Goal: Information Seeking & Learning: Learn about a topic

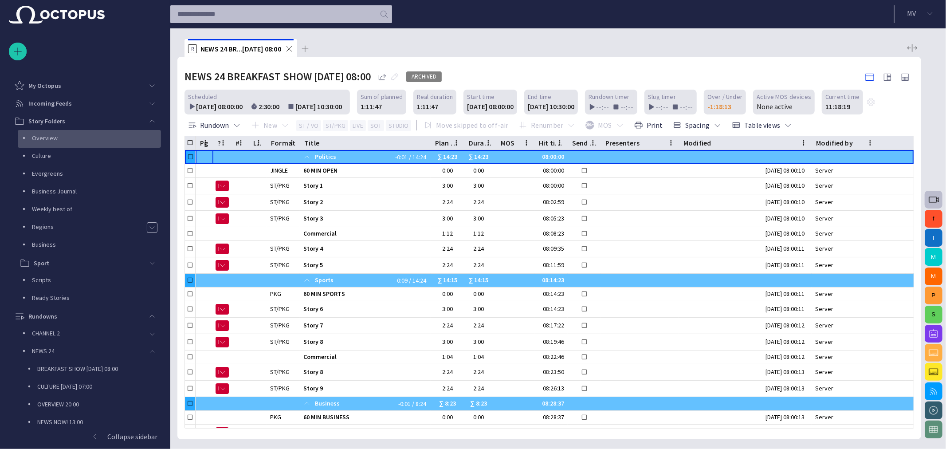
click at [54, 136] on p "Overview" at bounding box center [96, 138] width 129 height 9
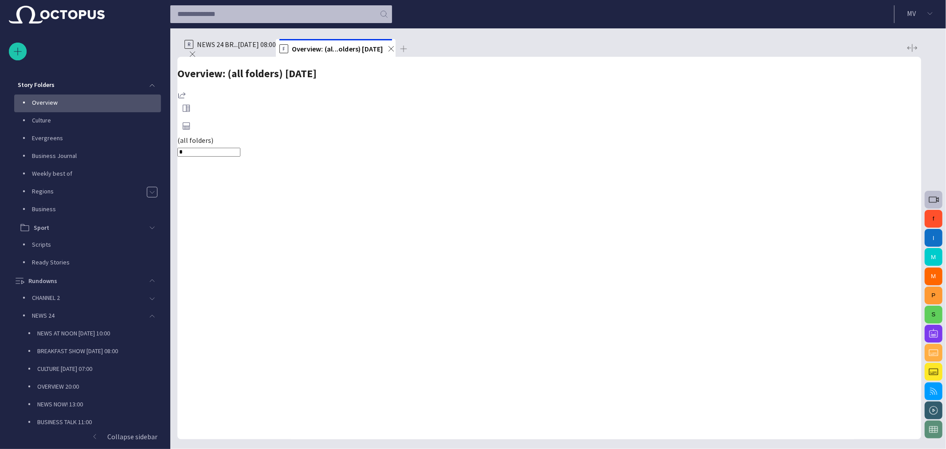
click at [64, 327] on div "NEWS AT NOON [DATE] 10:00" at bounding box center [93, 333] width 136 height 12
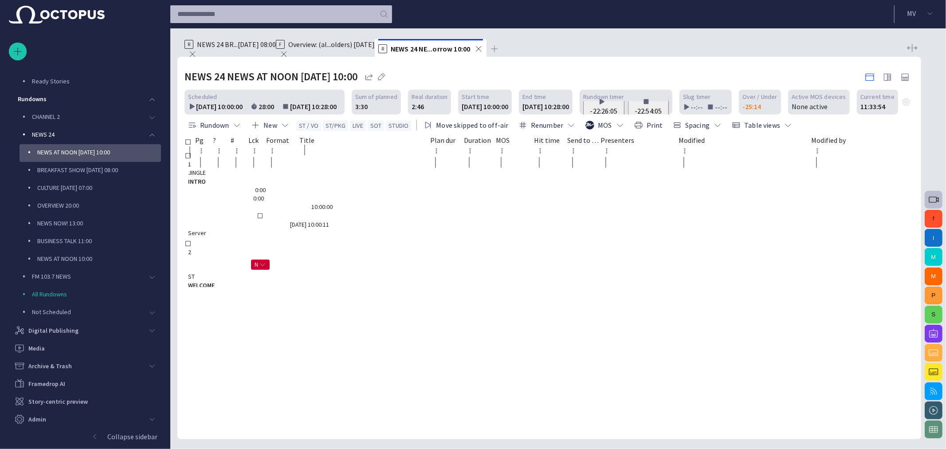
scroll to position [0, 0]
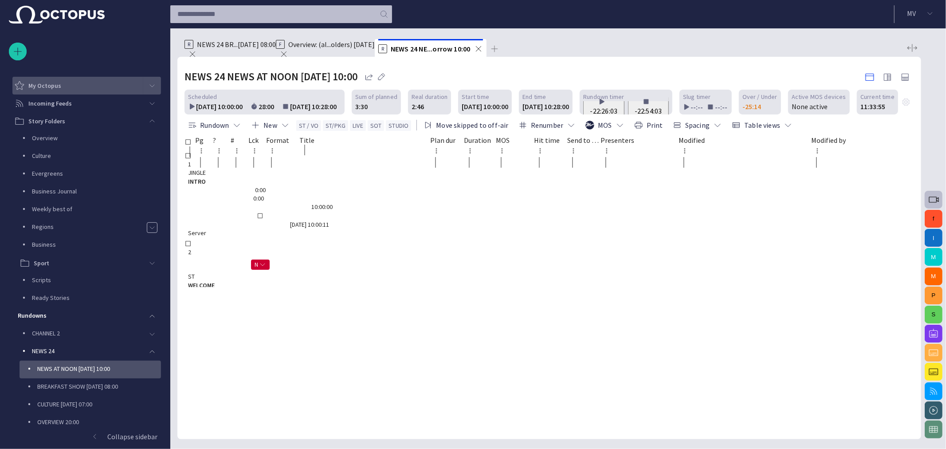
click at [145, 84] on div "main menu" at bounding box center [152, 86] width 18 height 18
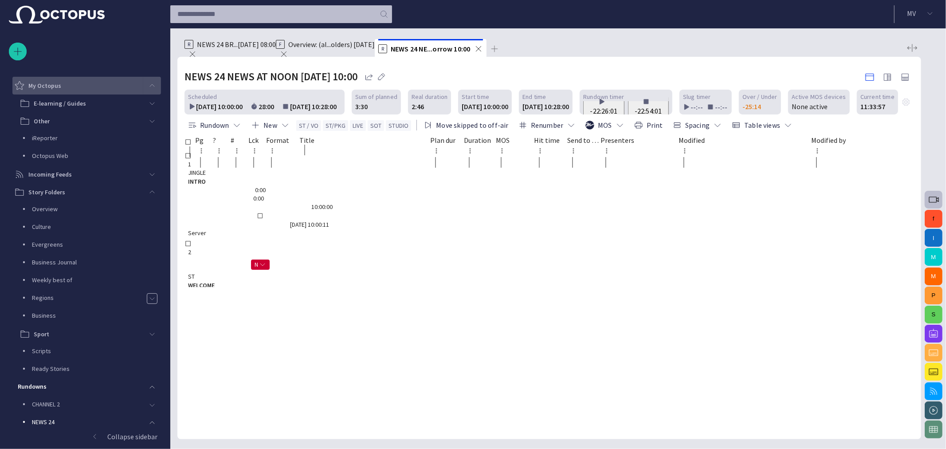
click at [149, 85] on span "main menu" at bounding box center [152, 85] width 7 height 7
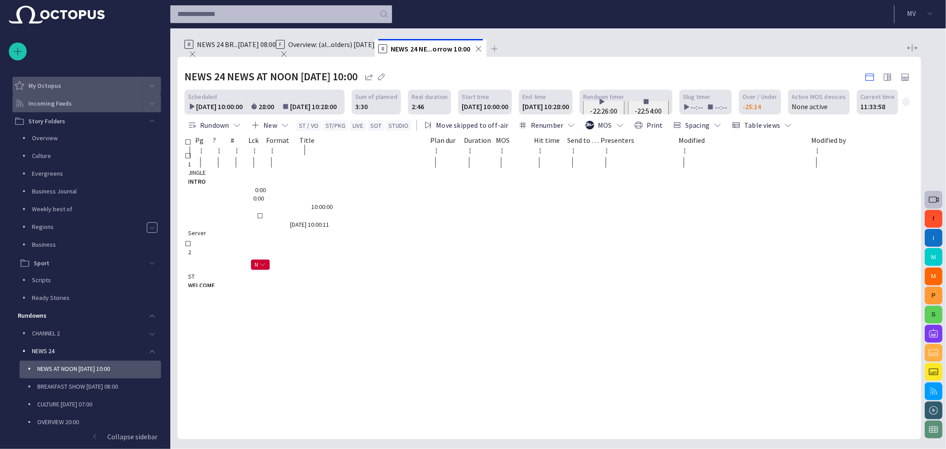
click at [149, 104] on span "main menu" at bounding box center [152, 103] width 7 height 7
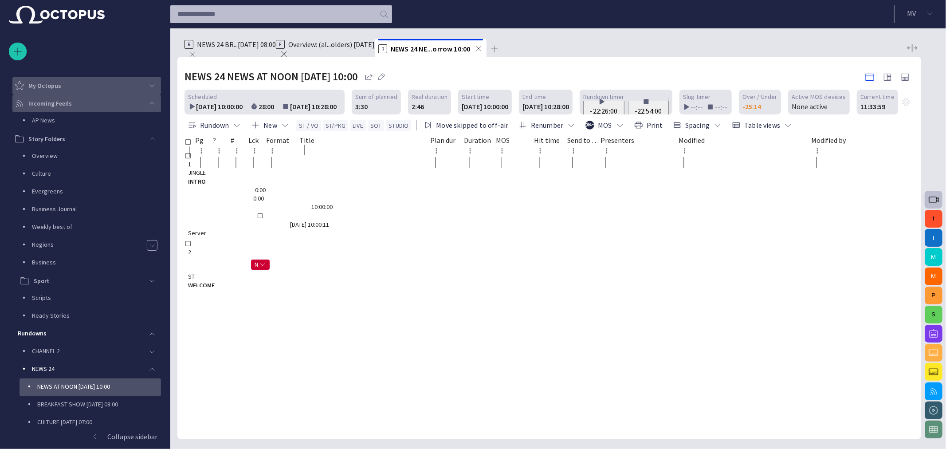
click at [149, 104] on span "main menu" at bounding box center [152, 103] width 7 height 7
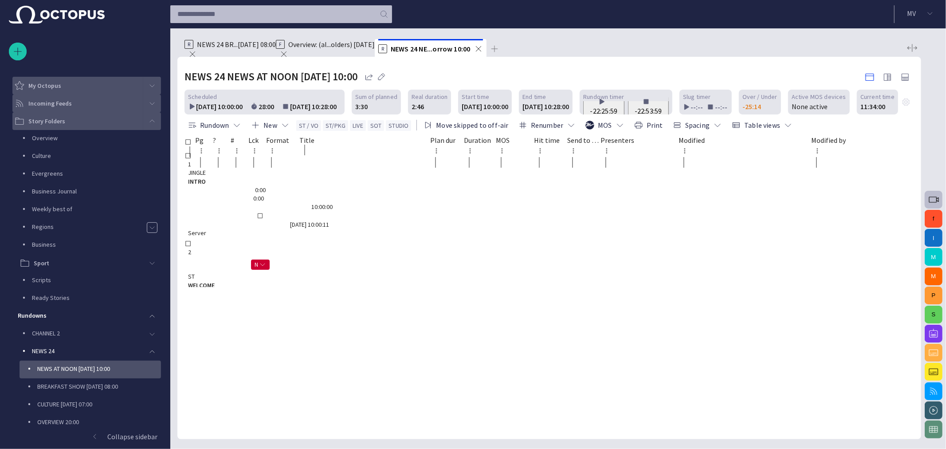
click at [149, 121] on span "main menu" at bounding box center [152, 121] width 7 height 7
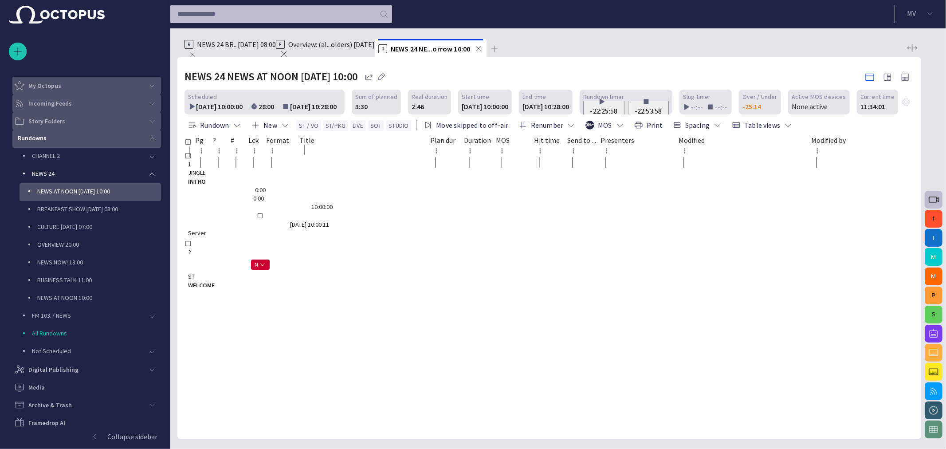
click at [149, 138] on span "main menu" at bounding box center [152, 138] width 7 height 7
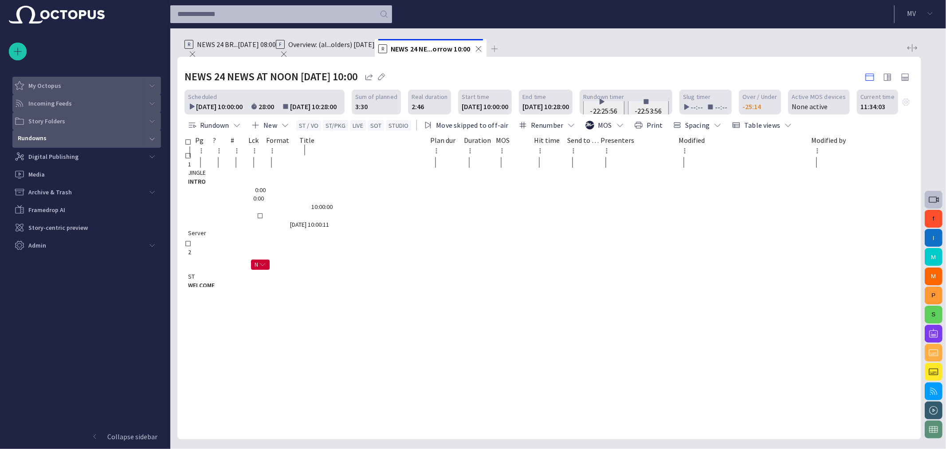
click at [156, 81] on div "main menu" at bounding box center [152, 86] width 18 height 18
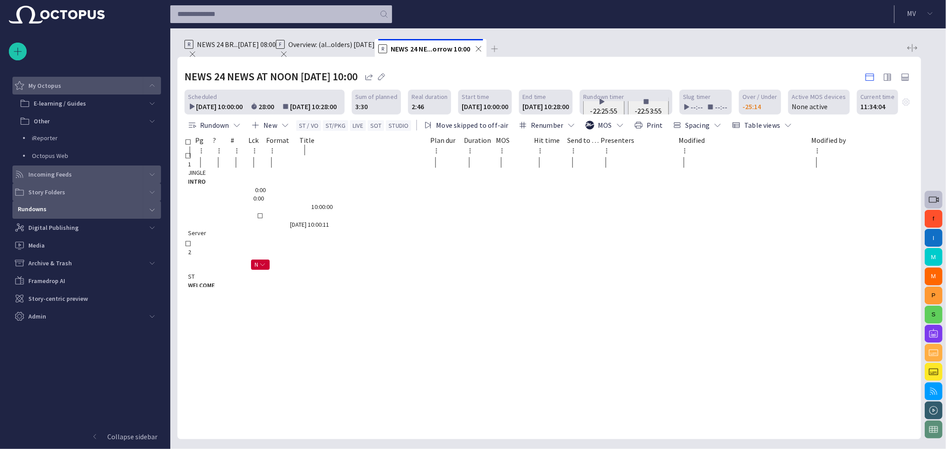
click at [156, 81] on div "main menu" at bounding box center [152, 86] width 18 height 18
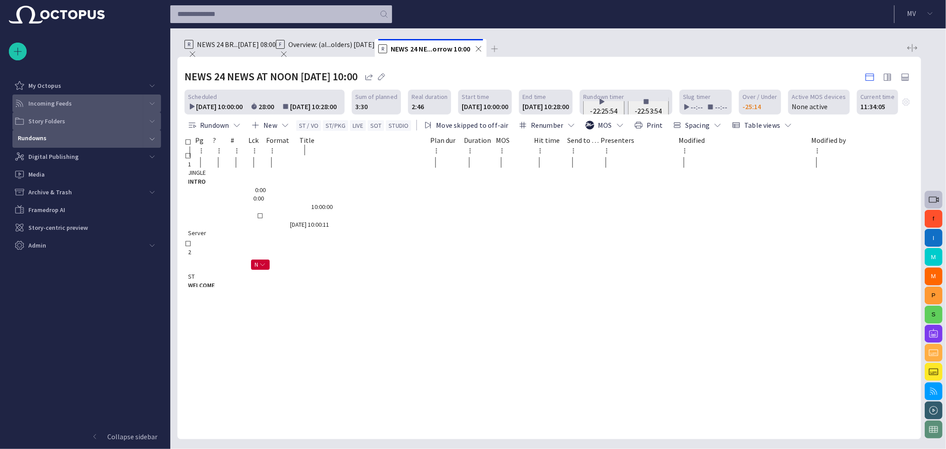
click at [153, 104] on span "main menu" at bounding box center [152, 103] width 7 height 7
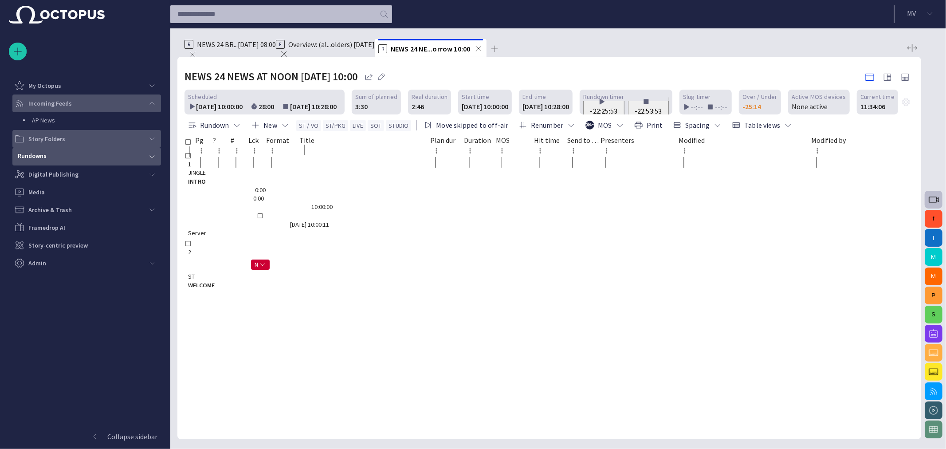
click at [153, 104] on span "main menu" at bounding box center [152, 103] width 7 height 7
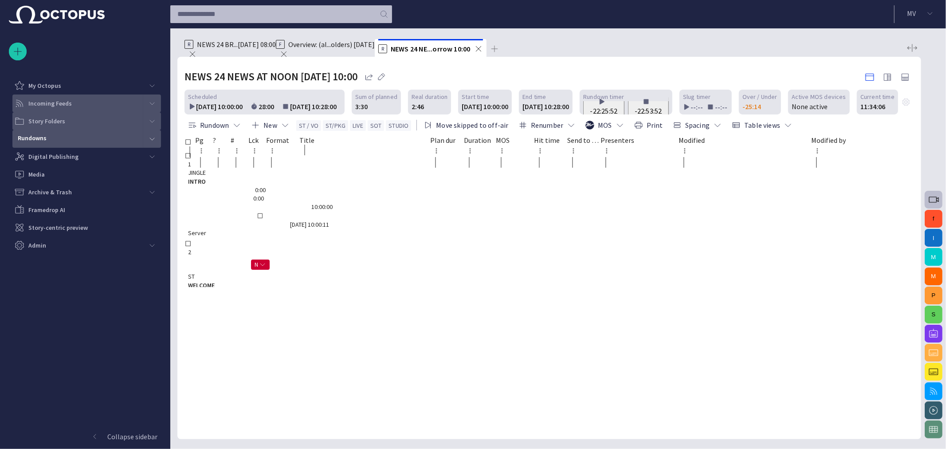
click at [152, 125] on div "main menu" at bounding box center [152, 121] width 18 height 18
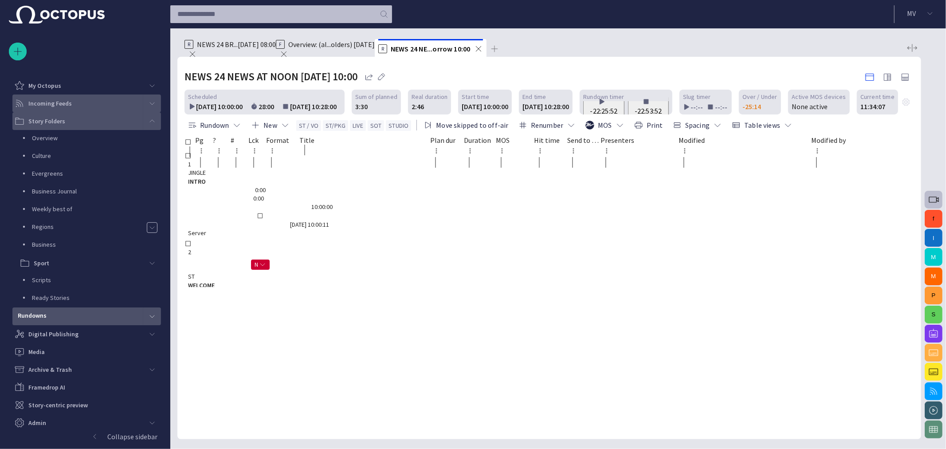
click at [152, 125] on div "main menu" at bounding box center [152, 121] width 18 height 18
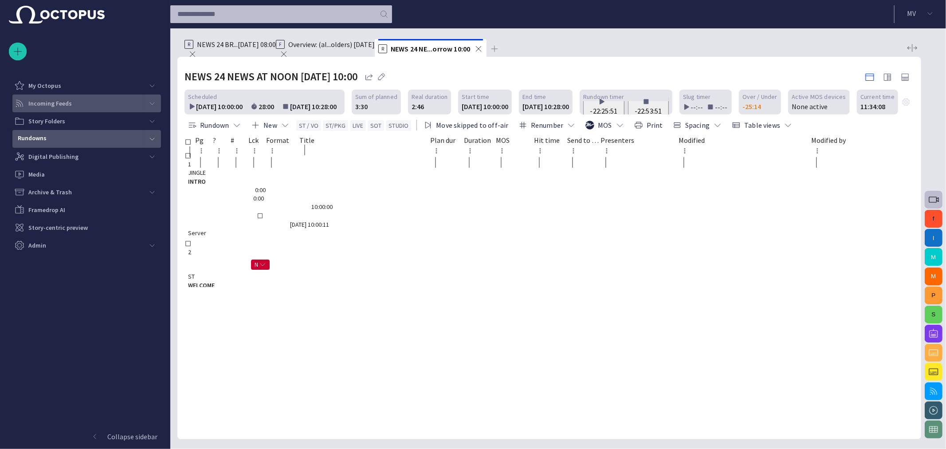
click at [154, 140] on span "main menu" at bounding box center [152, 138] width 7 height 7
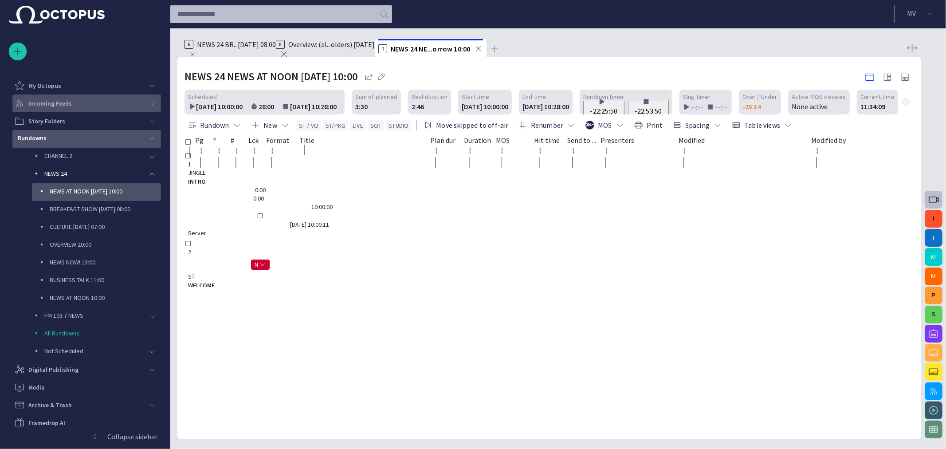
scroll to position [0, 0]
click at [154, 140] on div "main menu" at bounding box center [152, 139] width 18 height 18
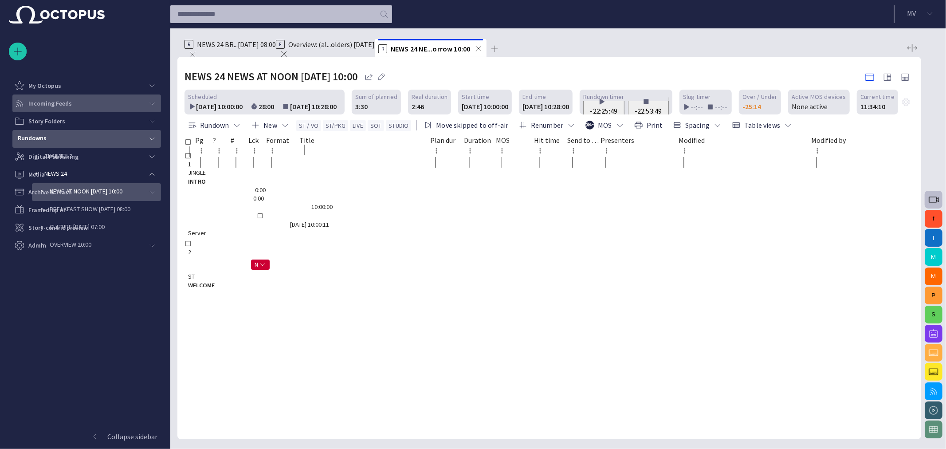
scroll to position [0, 0]
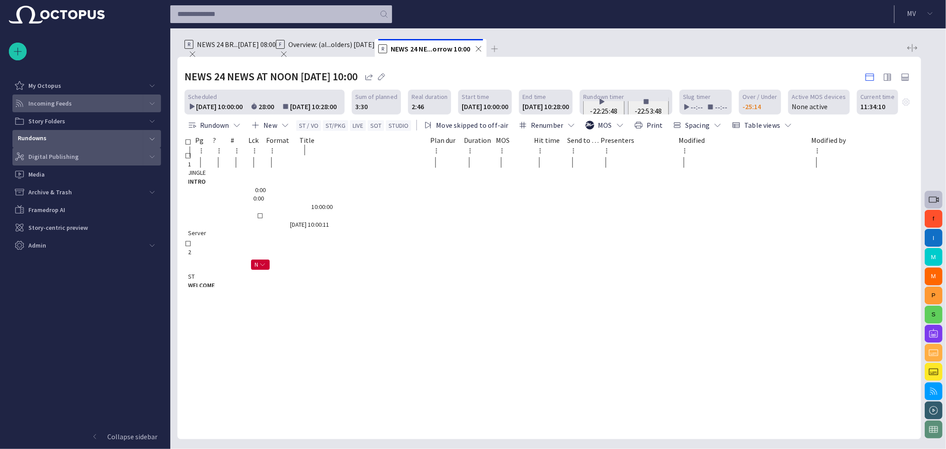
click at [153, 159] on span "main menu" at bounding box center [152, 156] width 7 height 7
click at [152, 141] on span "main menu" at bounding box center [152, 138] width 7 height 7
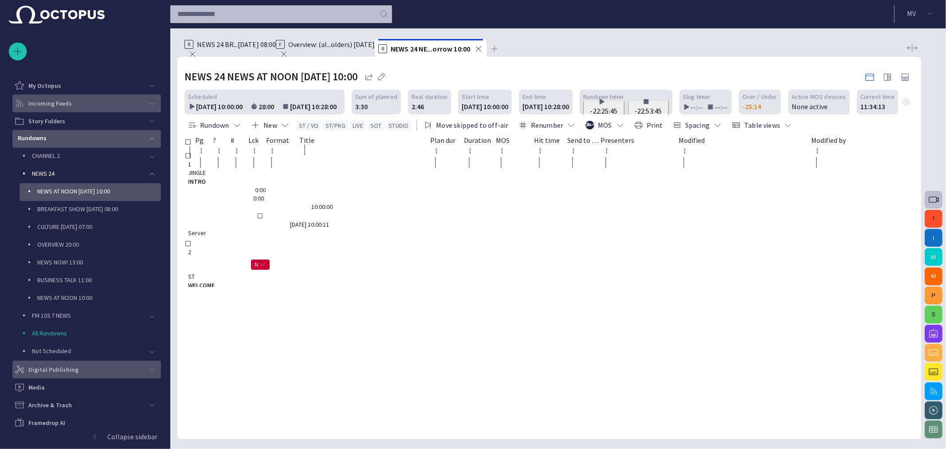
click at [152, 141] on span "main menu" at bounding box center [152, 138] width 7 height 7
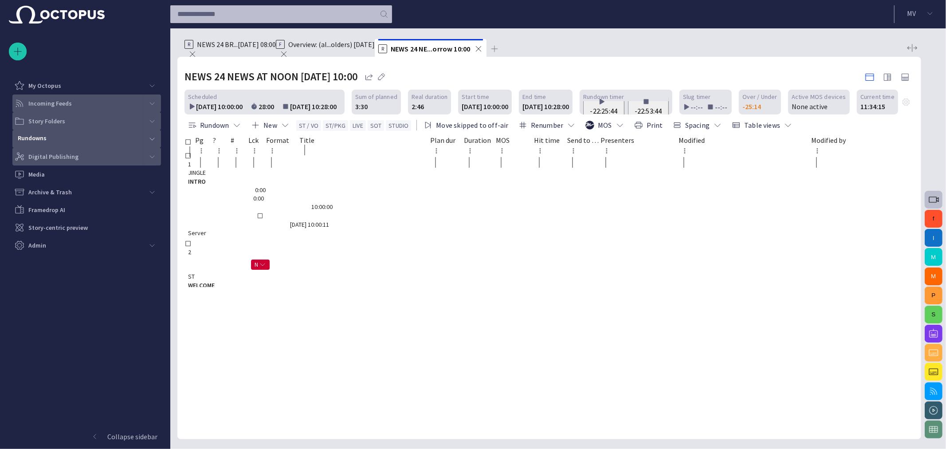
click at [152, 122] on span "main menu" at bounding box center [152, 121] width 7 height 7
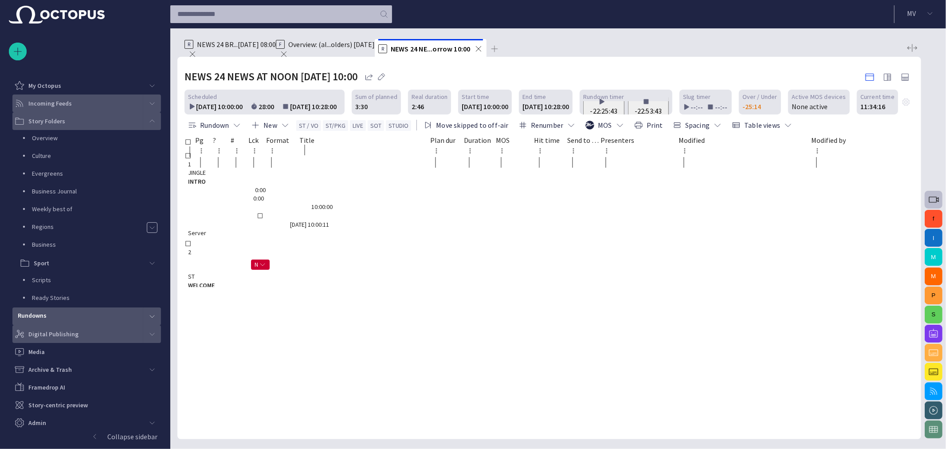
click at [152, 122] on span "main menu" at bounding box center [152, 121] width 7 height 7
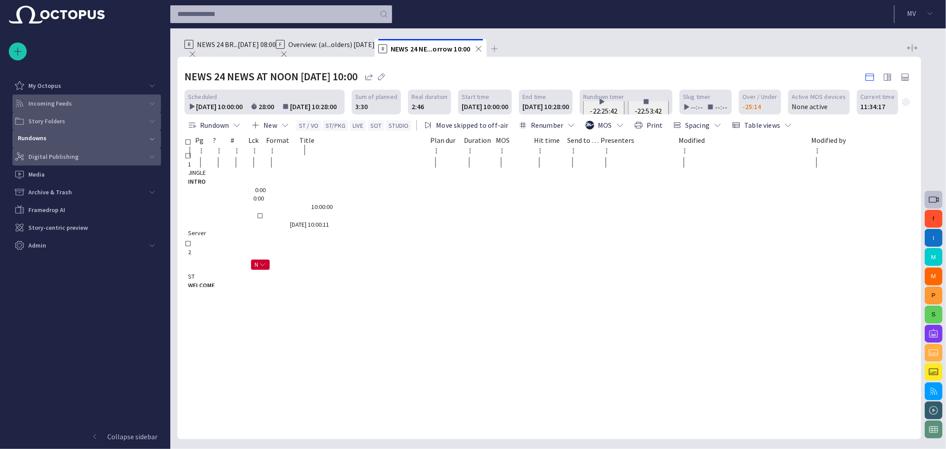
click at [152, 145] on div "main menu" at bounding box center [152, 139] width 18 height 18
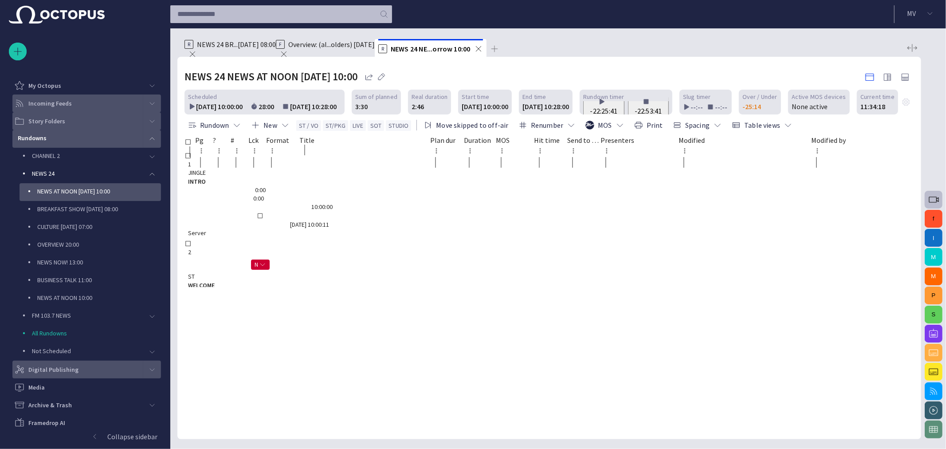
click at [152, 144] on div "main menu" at bounding box center [152, 139] width 18 height 18
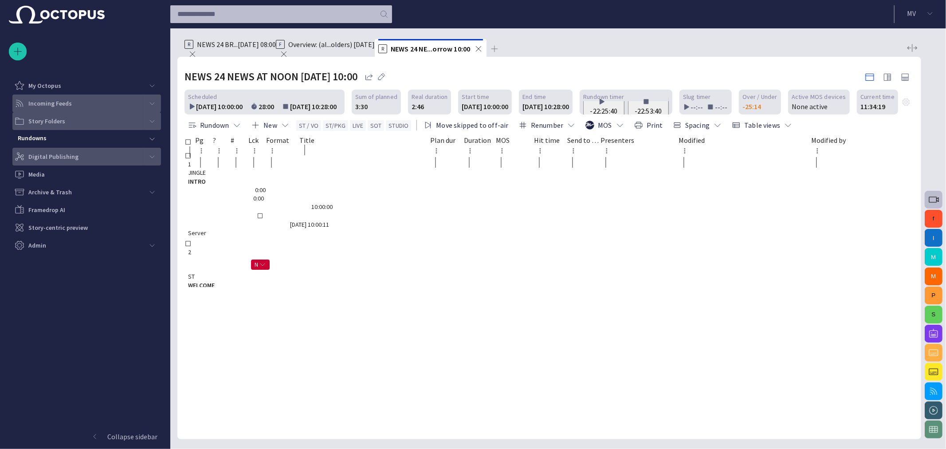
click at [151, 127] on div "main menu" at bounding box center [152, 121] width 18 height 18
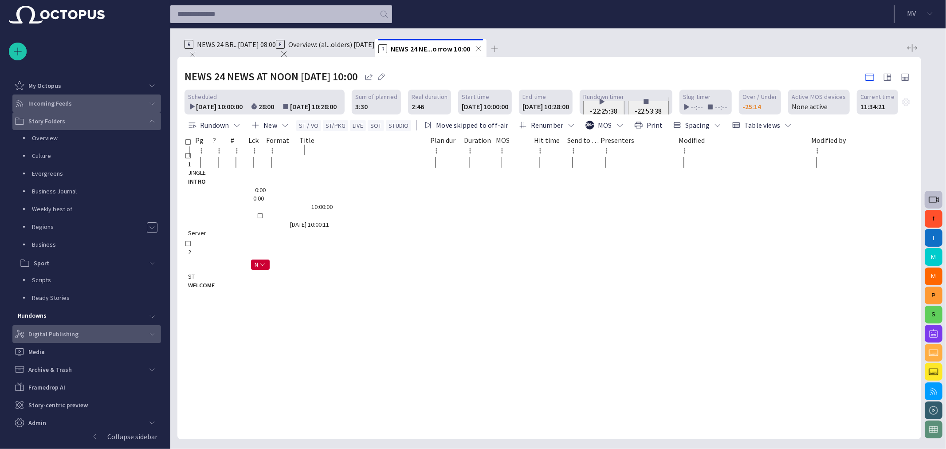
click at [149, 122] on span "main menu" at bounding box center [152, 121] width 7 height 7
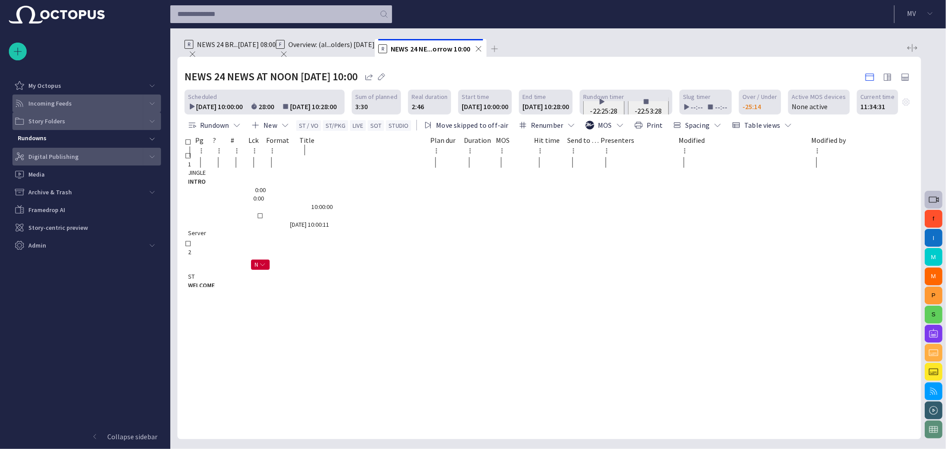
click at [338, 46] on span "Overview: (al...olders) [DATE]" at bounding box center [331, 44] width 87 height 11
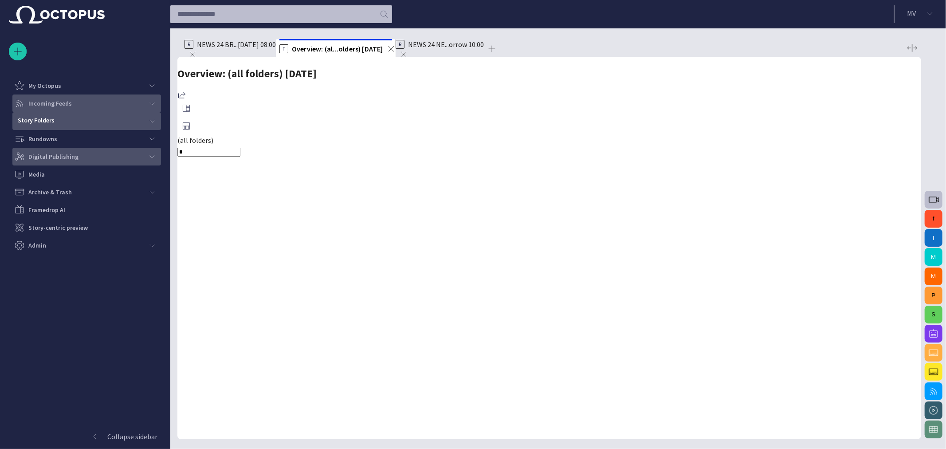
click at [384, 10] on span "button" at bounding box center [384, 14] width 9 height 9
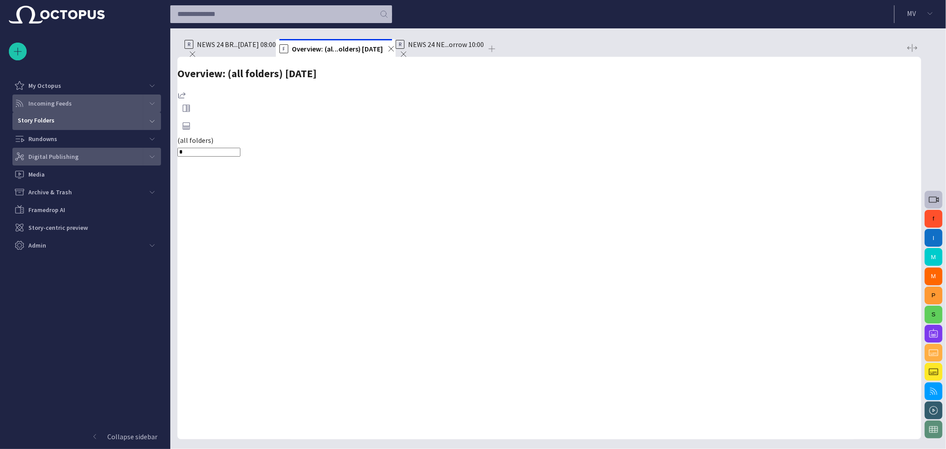
click at [384, 10] on span "button" at bounding box center [384, 14] width 9 height 9
click at [323, 10] on input "text" at bounding box center [273, 14] width 192 height 14
click at [302, 13] on input "text" at bounding box center [273, 14] width 192 height 14
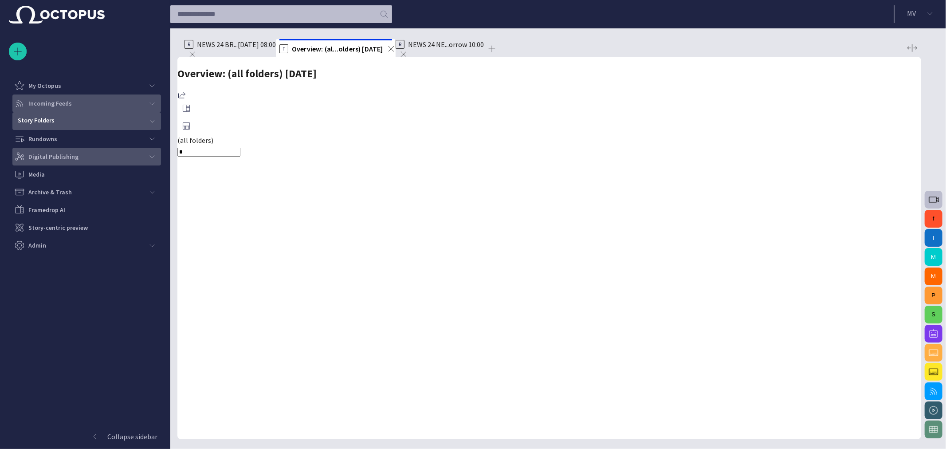
click at [59, 134] on div "Rundowns" at bounding box center [78, 139] width 129 height 14
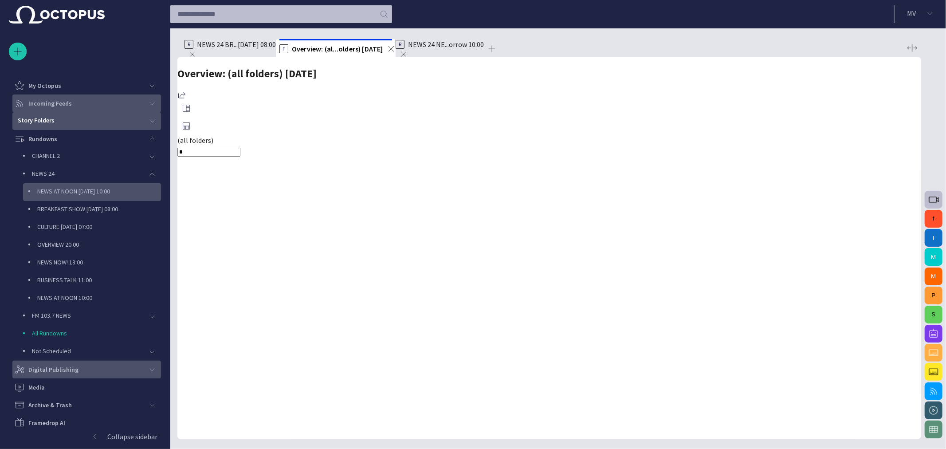
click at [85, 192] on p "NEWS AT NOON [DATE] 10:00" at bounding box center [99, 191] width 124 height 9
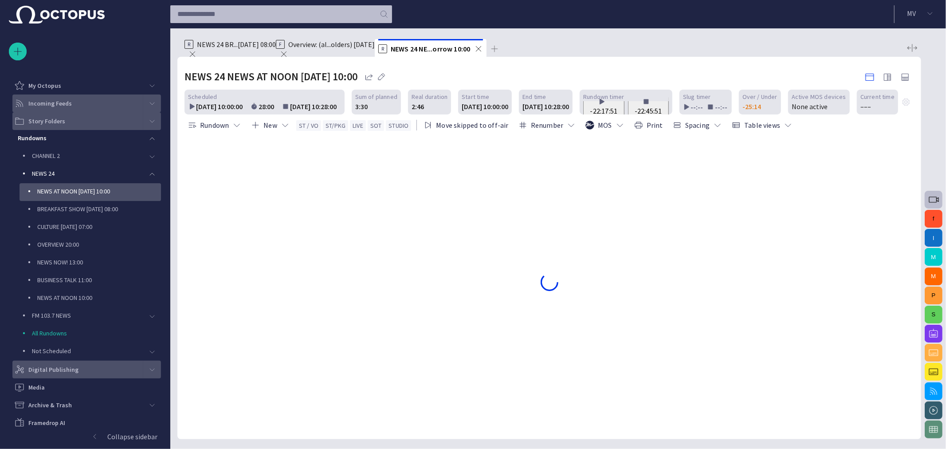
scroll to position [39, 0]
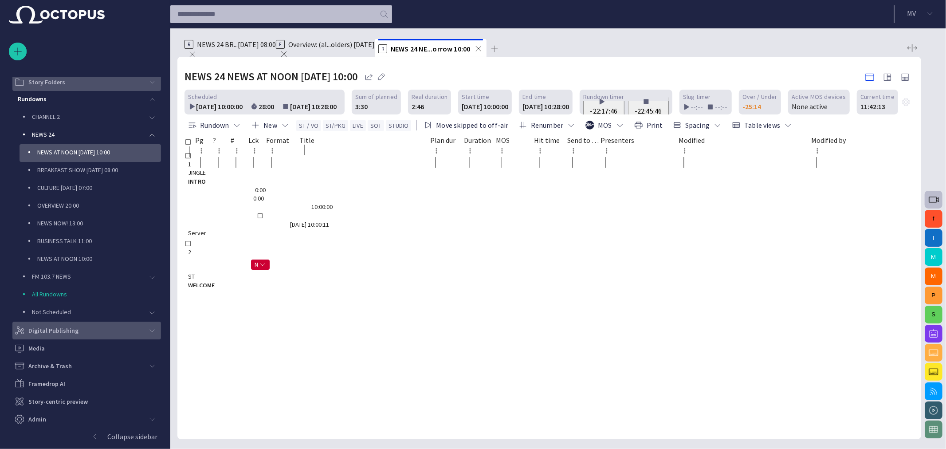
click at [336, 402] on div "1:00" at bounding box center [261, 406] width 152 height 8
click at [326, 287] on div at bounding box center [550, 287] width 730 height 0
drag, startPoint x: 46, startPoint y: 18, endPoint x: 338, endPoint y: 335, distance: 431.1
click at [338, 287] on div at bounding box center [550, 287] width 730 height 0
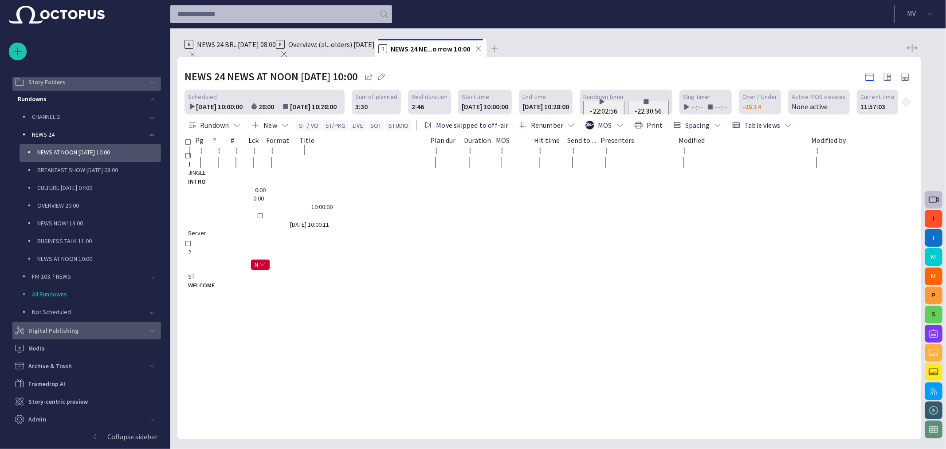
click at [326, 385] on span "HEADLINES" at bounding box center [260, 389] width 145 height 8
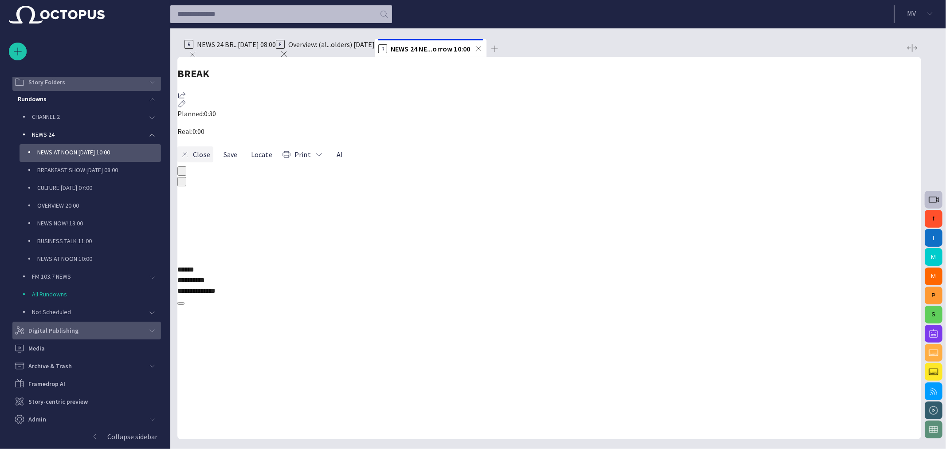
click at [189, 150] on span "button" at bounding box center [185, 154] width 9 height 9
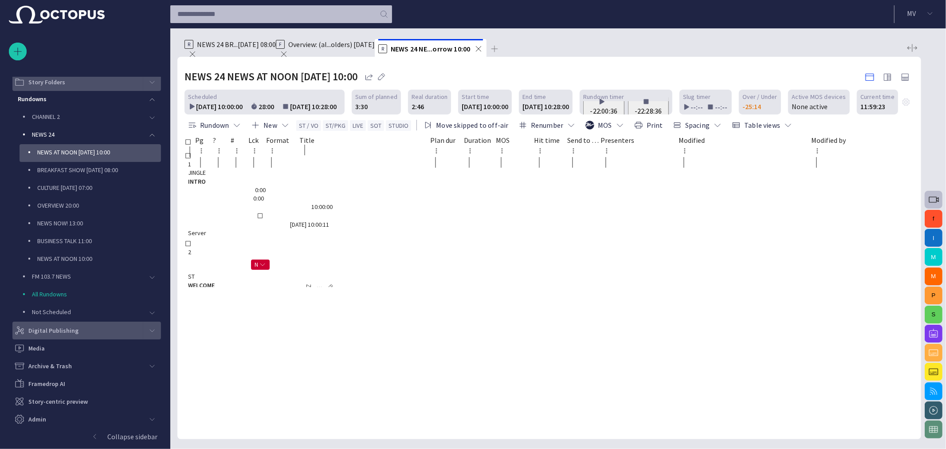
click at [329, 281] on span "WELCOME" at bounding box center [260, 285] width 145 height 8
click at [297, 281] on span "WELCOME" at bounding box center [242, 285] width 109 height 8
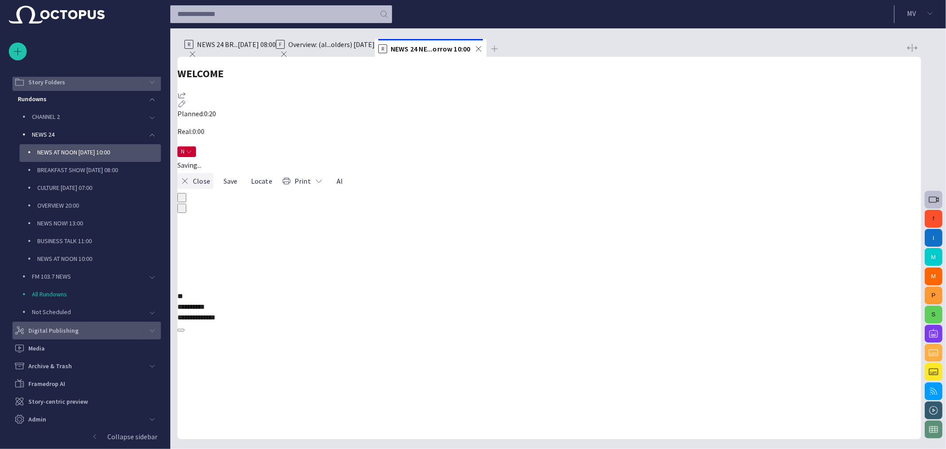
click at [206, 173] on button "Close" at bounding box center [195, 181] width 36 height 16
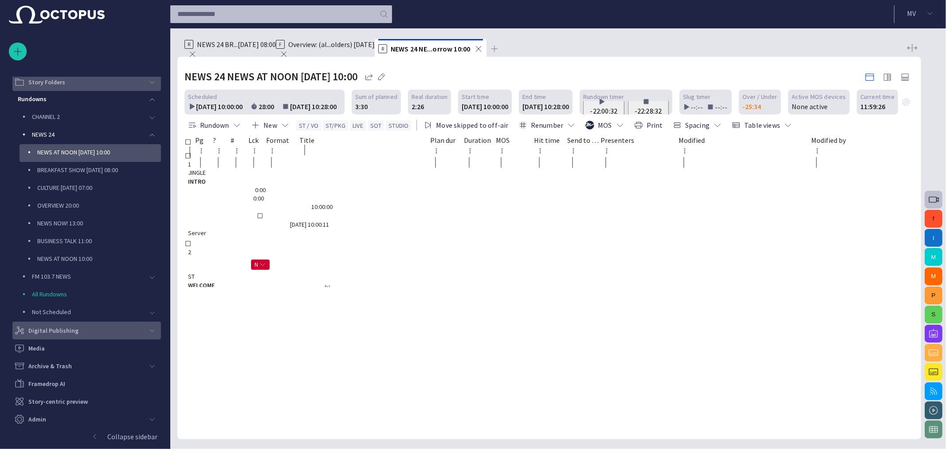
click at [325, 50] on span "Overview: (al...olders) [DATE]" at bounding box center [331, 44] width 87 height 11
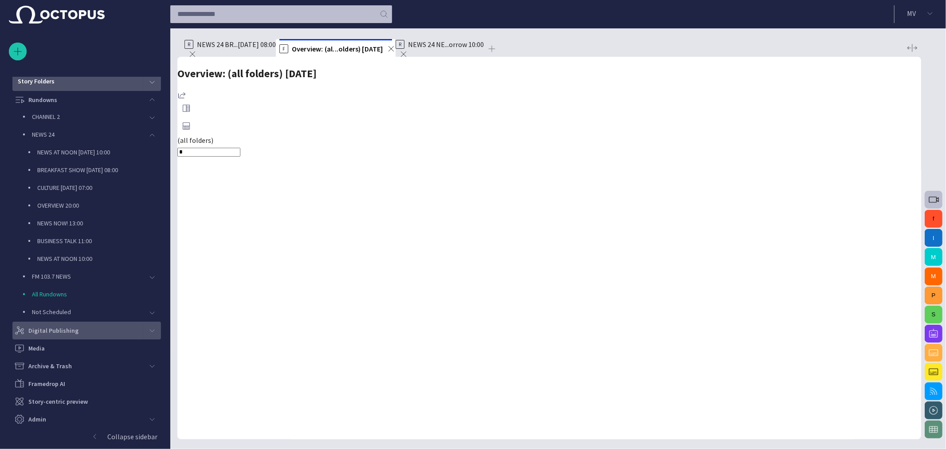
scroll to position [35, 0]
click at [227, 50] on span "NEWS 24 BR...[DATE] 08:00" at bounding box center [236, 44] width 79 height 11
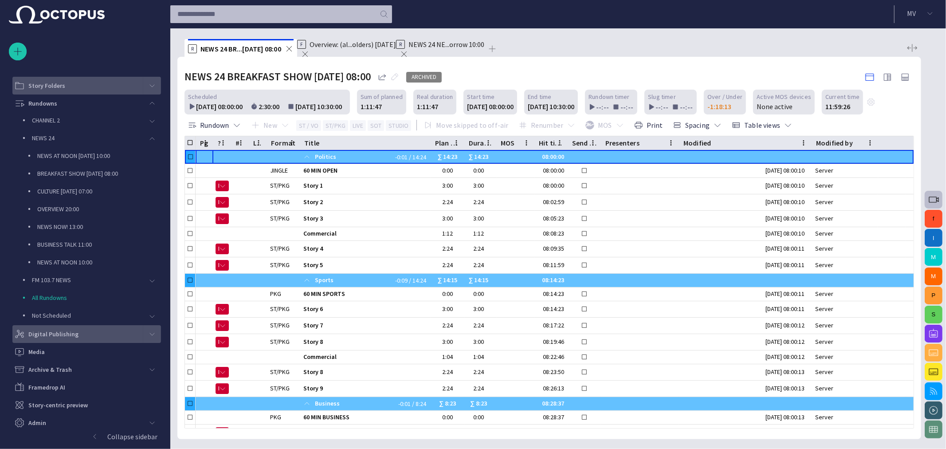
drag, startPoint x: 329, startPoint y: 49, endPoint x: 362, endPoint y: 46, distance: 32.9
click at [330, 49] on span "Overview: (al...olders) [DATE]" at bounding box center [353, 44] width 87 height 11
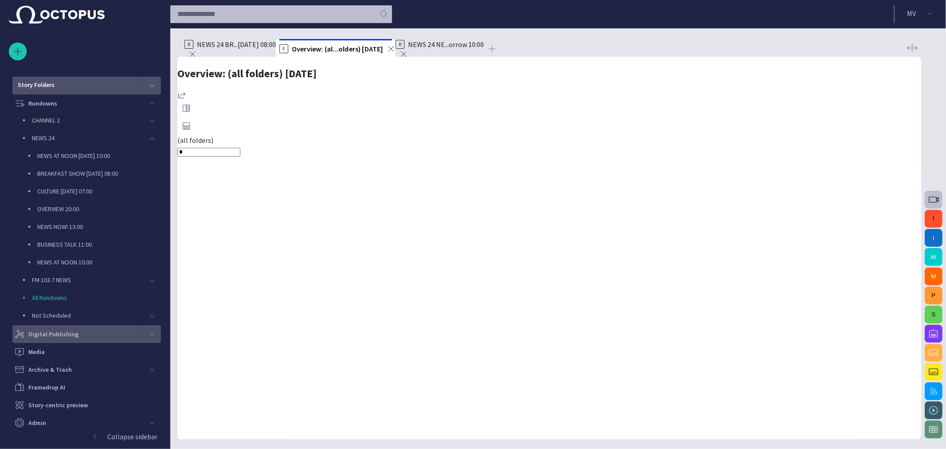
click at [438, 43] on div "R NEWS 24 NE...orrow 10:00" at bounding box center [440, 50] width 88 height 22
click at [443, 50] on span "NEWS 24 NE...orrow 10:00" at bounding box center [446, 44] width 76 height 11
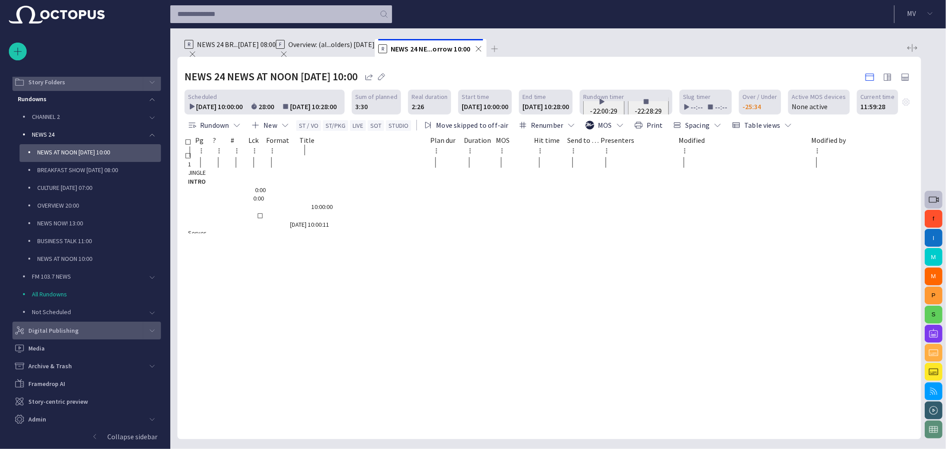
click at [357, 49] on span "Overview: (al...olders) [DATE]" at bounding box center [331, 44] width 87 height 11
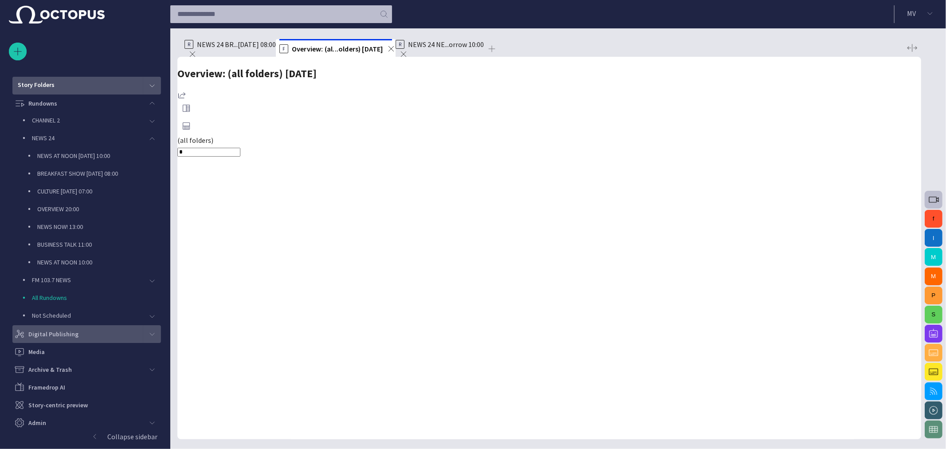
click at [245, 49] on span "NEWS 24 BR...[DATE] 08:00" at bounding box center [236, 44] width 79 height 11
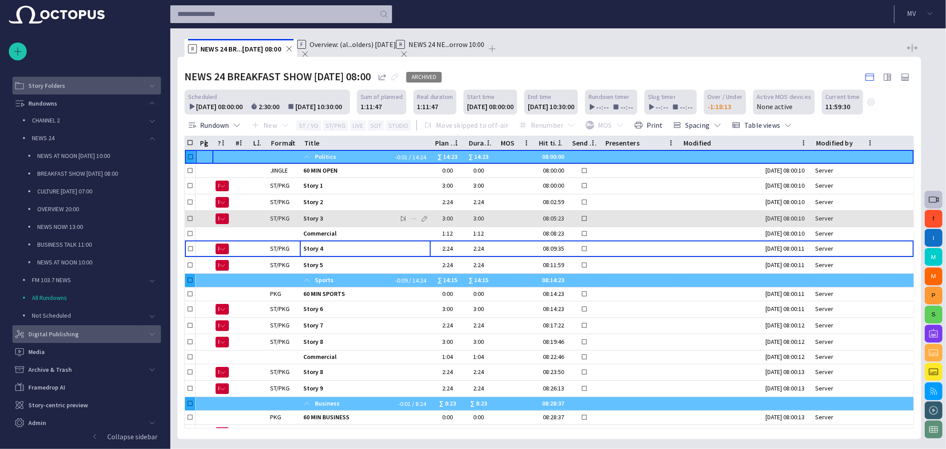
click at [334, 251] on span "Story 4" at bounding box center [365, 248] width 124 height 8
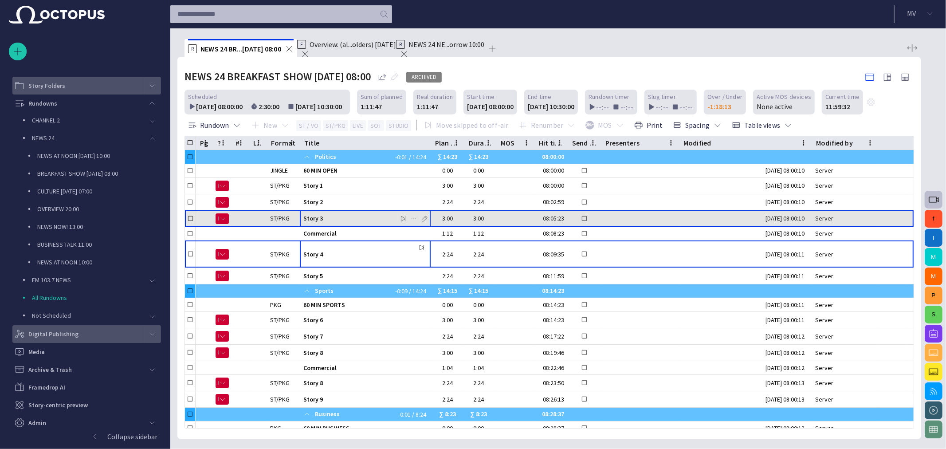
click at [356, 220] on span "Story 3" at bounding box center [365, 218] width 124 height 8
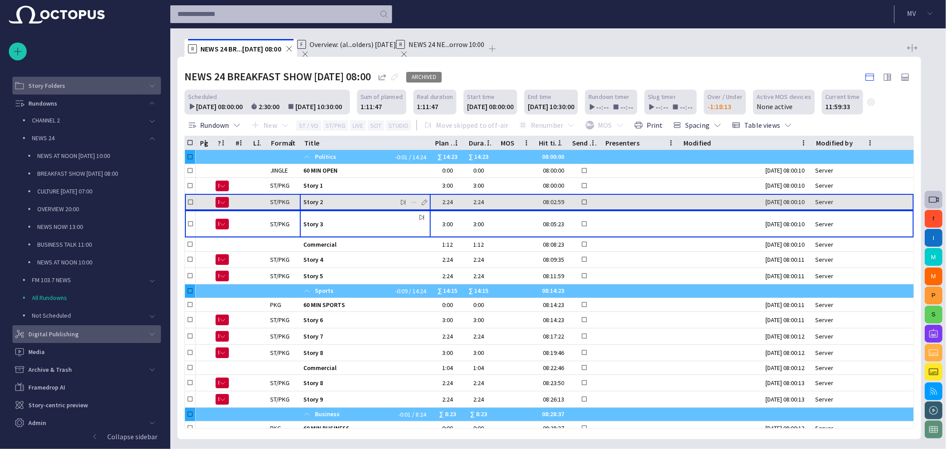
click at [335, 207] on div "Story 2" at bounding box center [365, 202] width 124 height 16
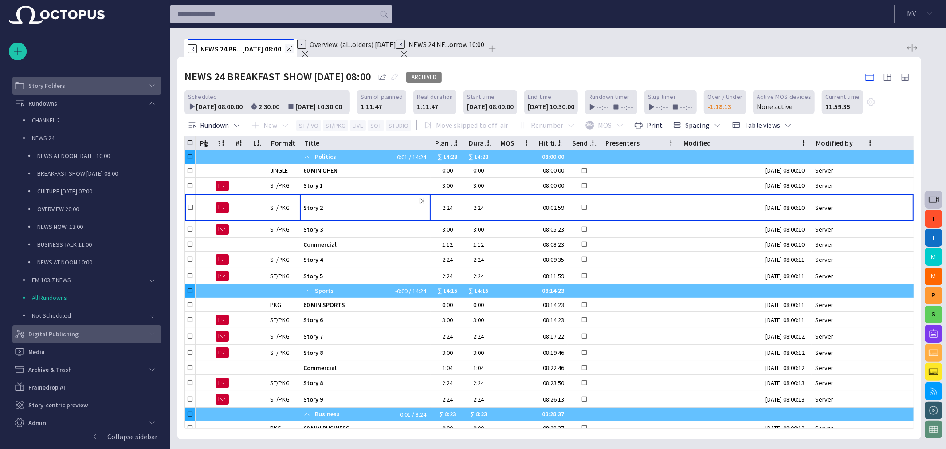
click at [285, 50] on span at bounding box center [289, 48] width 9 height 9
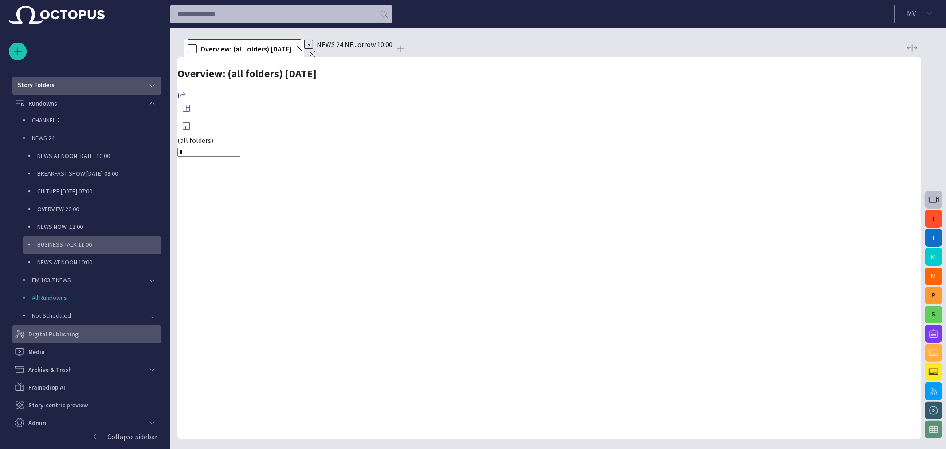
scroll to position [0, 0]
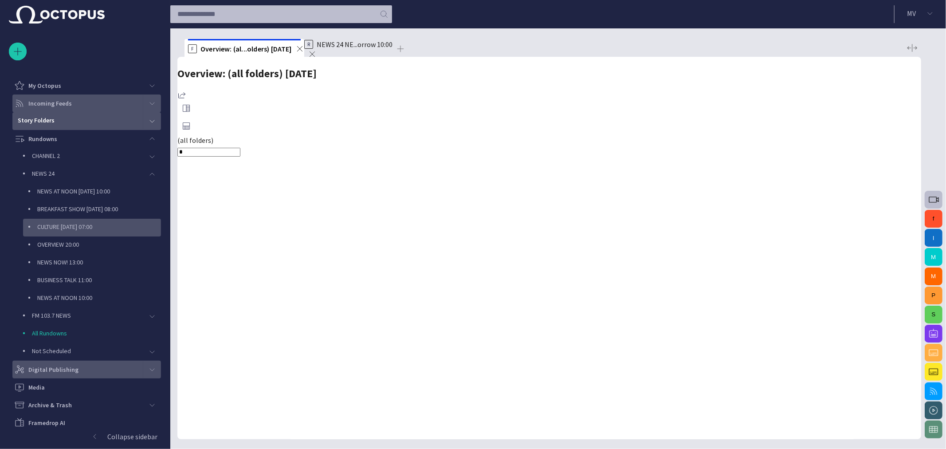
click at [59, 231] on div "CULTURE [DATE] 07:00" at bounding box center [93, 227] width 136 height 12
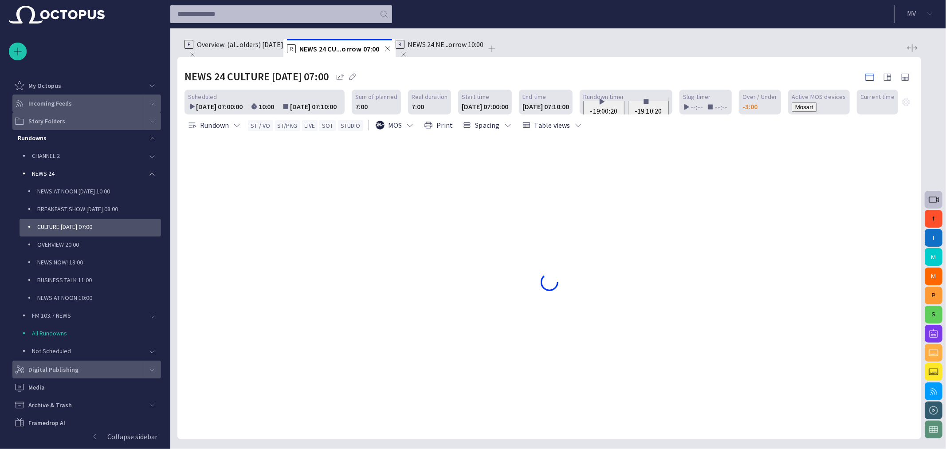
scroll to position [39, 0]
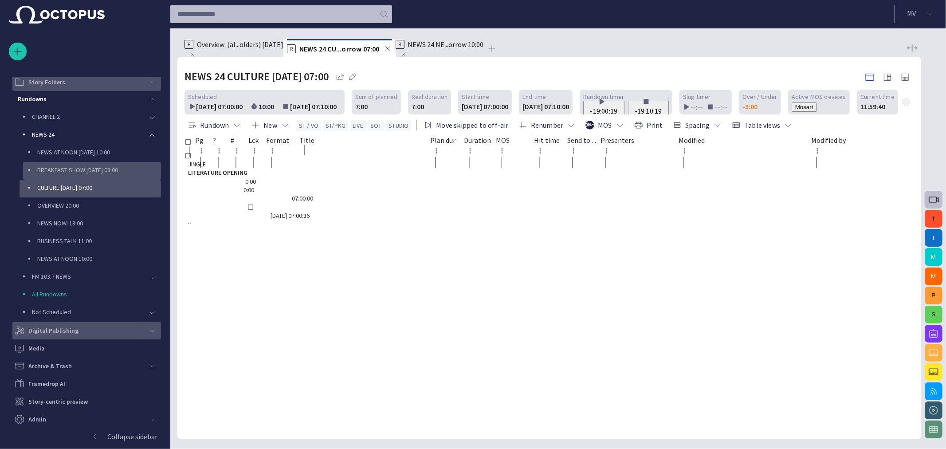
click at [81, 174] on div "BREAKFAST SHOW [DATE] 08:00" at bounding box center [93, 170] width 136 height 12
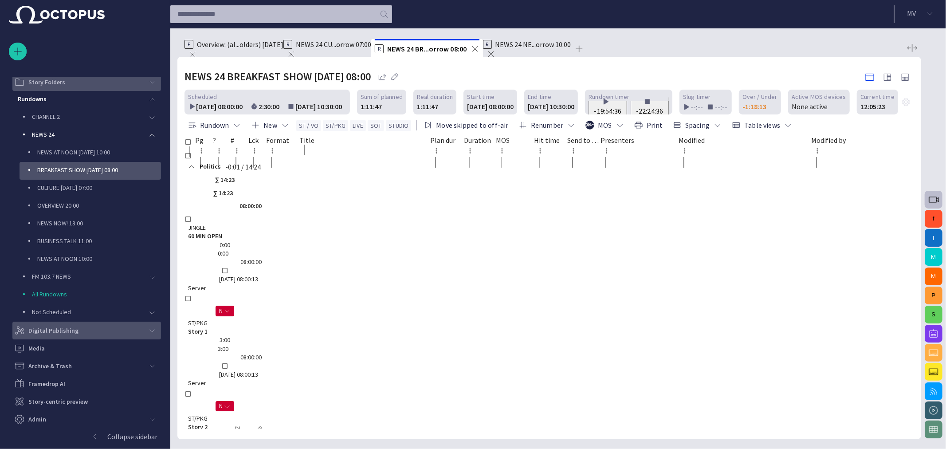
click at [262, 423] on div "Story 2" at bounding box center [225, 427] width 74 height 8
click at [226, 423] on div "Story 2" at bounding box center [207, 427] width 38 height 8
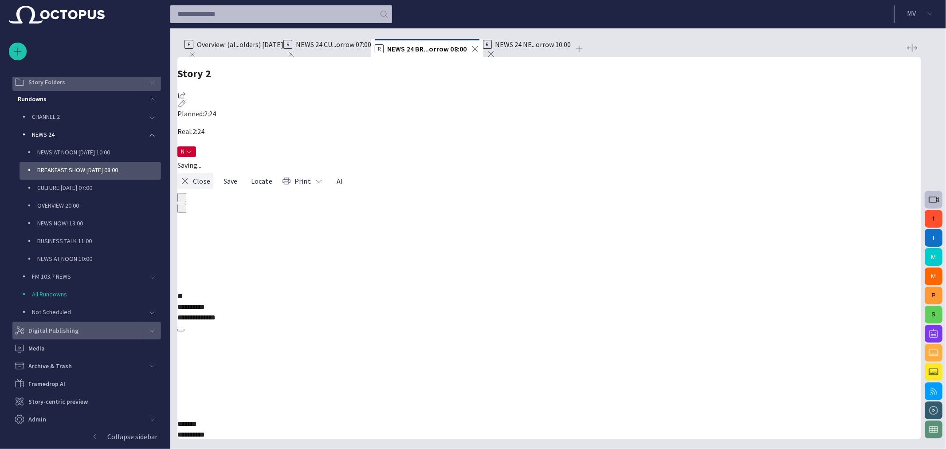
click at [210, 173] on button "Close" at bounding box center [195, 181] width 36 height 16
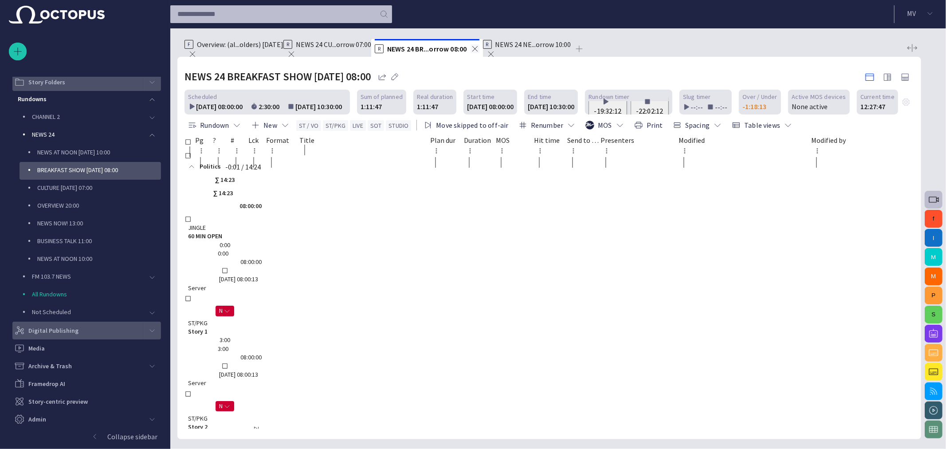
click at [371, 49] on span "NEWS 24 CU...orrow 07:00" at bounding box center [333, 44] width 75 height 11
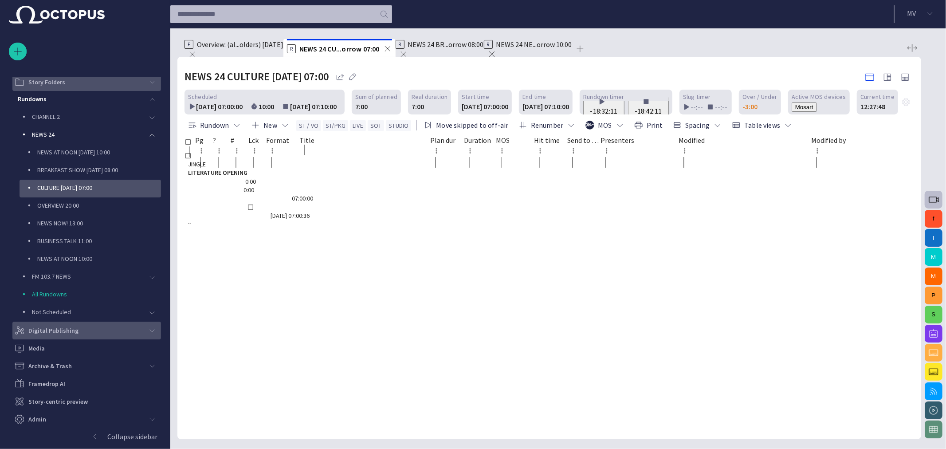
click at [564, 48] on span "NEWS 24 NE...orrow 10:00" at bounding box center [534, 44] width 76 height 11
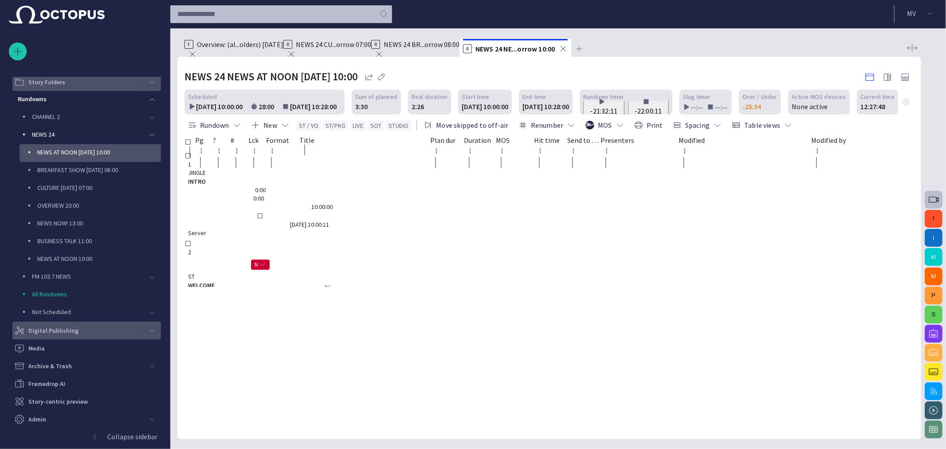
click at [458, 47] on span "NEWS 24 BR...orrow 08:00" at bounding box center [422, 44] width 76 height 11
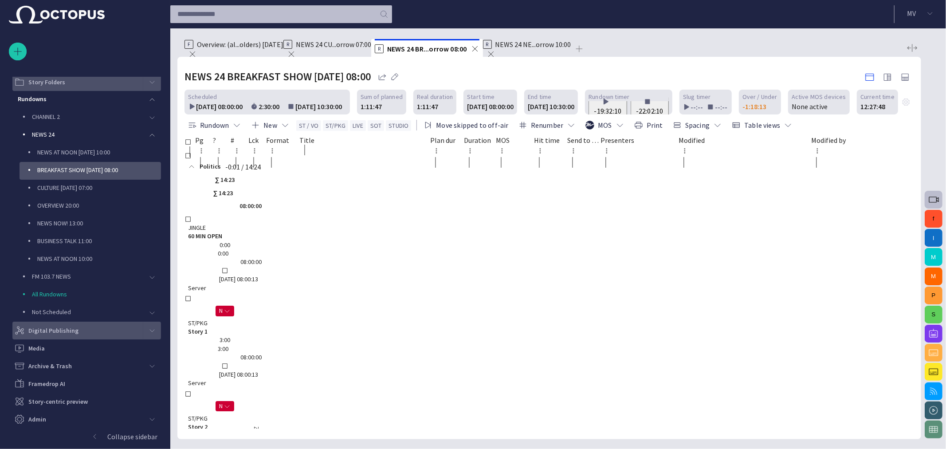
click at [354, 47] on span "NEWS 24 CU...orrow 07:00" at bounding box center [333, 44] width 75 height 11
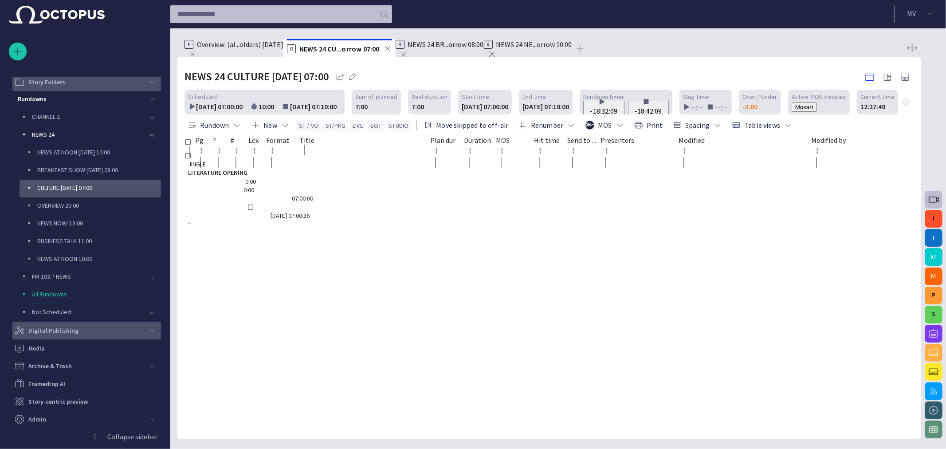
scroll to position [0, 0]
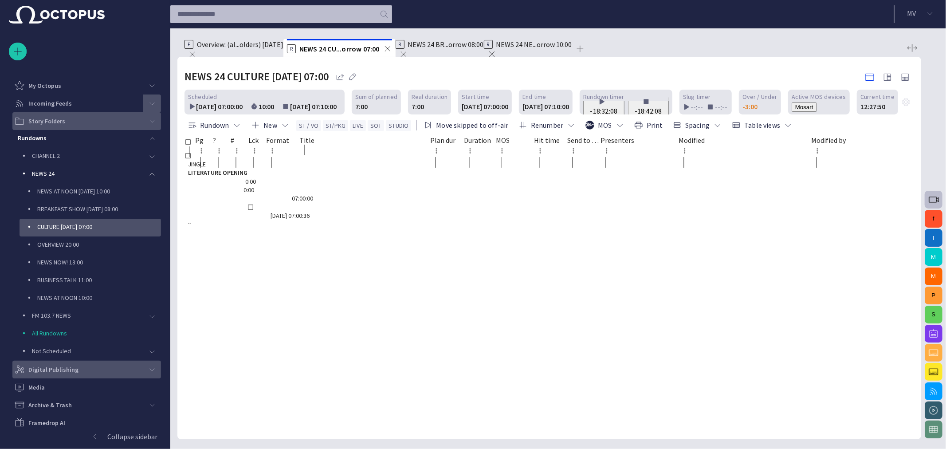
click at [224, 47] on span "Overview: (al...olders) [DATE]" at bounding box center [240, 44] width 87 height 11
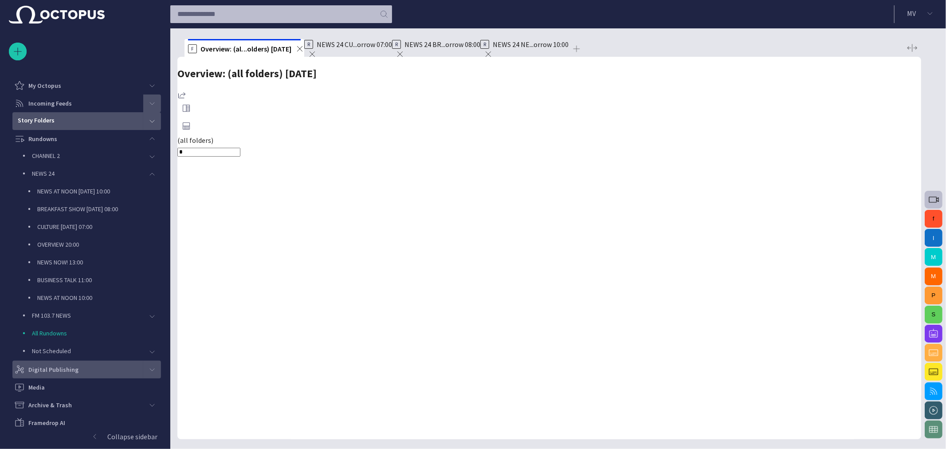
scroll to position [35, 0]
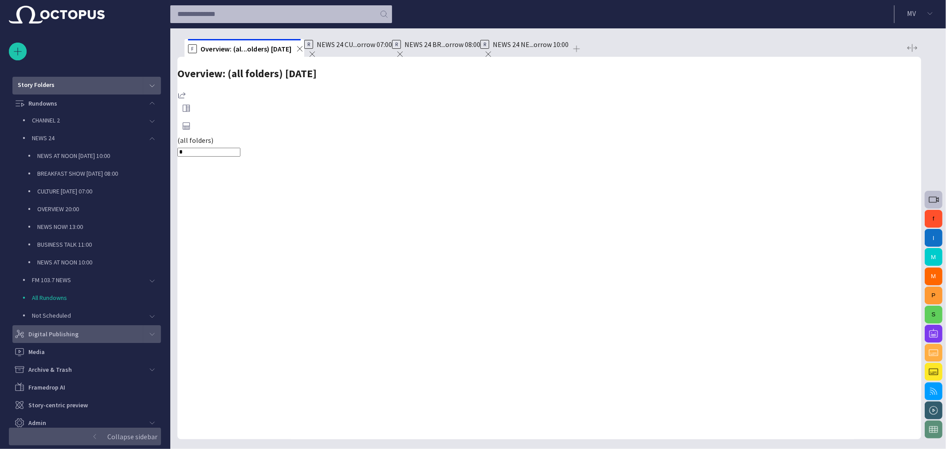
click at [95, 434] on span "button" at bounding box center [94, 436] width 7 height 7
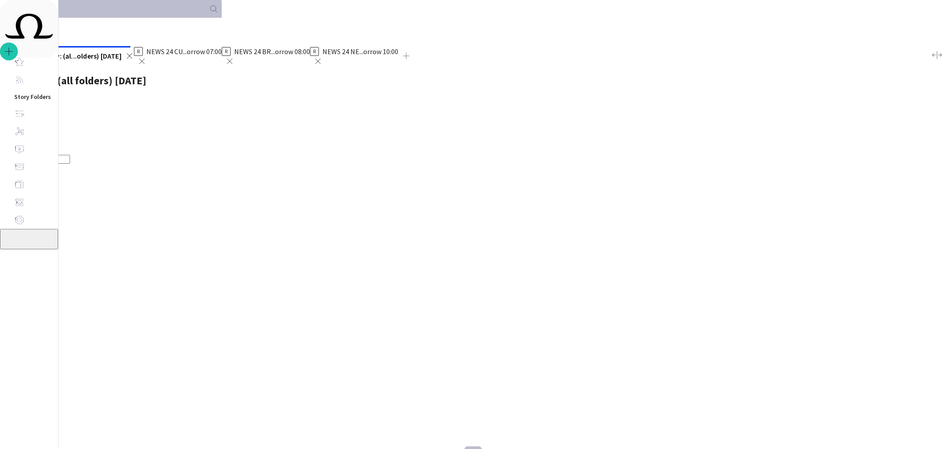
click at [12, 239] on span "button" at bounding box center [12, 239] width 0 height 0
